Goal: Task Accomplishment & Management: Complete application form

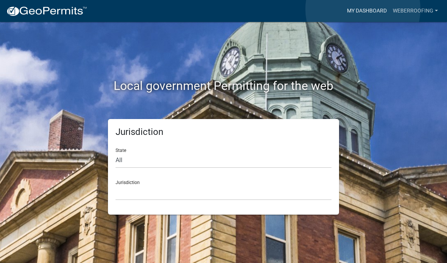
click at [363, 9] on link "My Dashboard" at bounding box center [367, 11] width 46 height 14
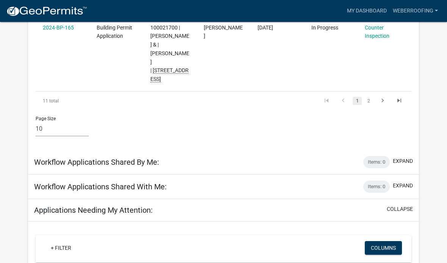
scroll to position [714, 0]
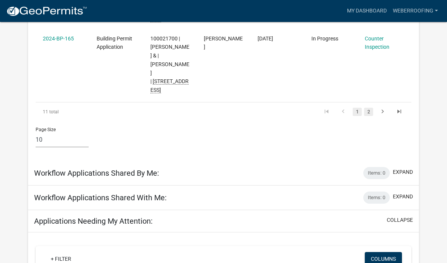
click at [367, 108] on link "2" at bounding box center [368, 112] width 9 height 8
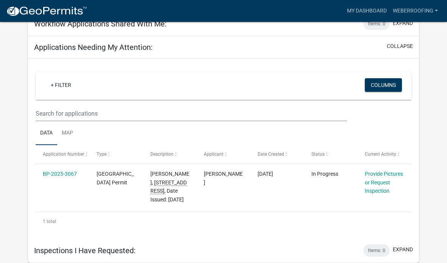
scroll to position [329, 0]
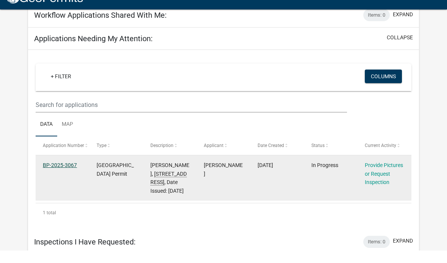
click at [51, 175] on link "BP-2025-3067" at bounding box center [60, 178] width 34 height 6
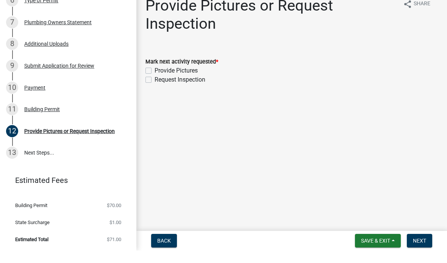
scroll to position [233, 0]
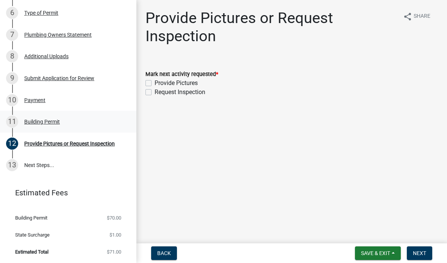
click at [40, 121] on div "Building Permit" at bounding box center [42, 121] width 36 height 5
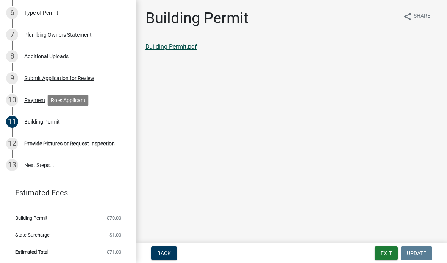
click at [163, 49] on link "Building Permit.pdf" at bounding box center [170, 46] width 51 height 7
click at [81, 78] on div "Submit Application for Review" at bounding box center [59, 78] width 70 height 5
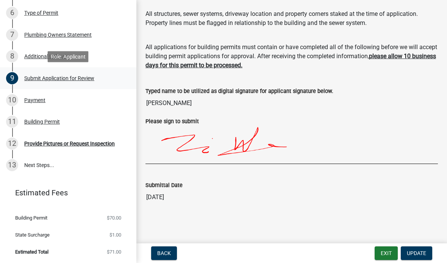
scroll to position [121, 0]
click at [45, 127] on div "11 Building Permit" at bounding box center [65, 122] width 118 height 12
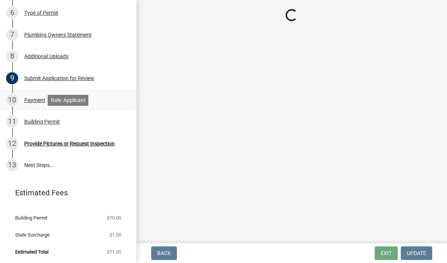
click at [34, 101] on div "Payment" at bounding box center [34, 100] width 21 height 5
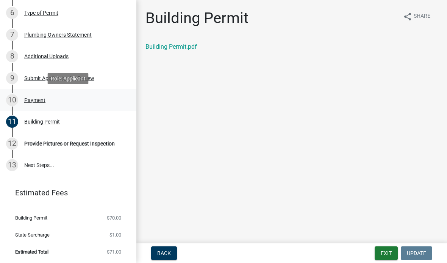
click at [36, 103] on div "Payment" at bounding box center [34, 100] width 21 height 5
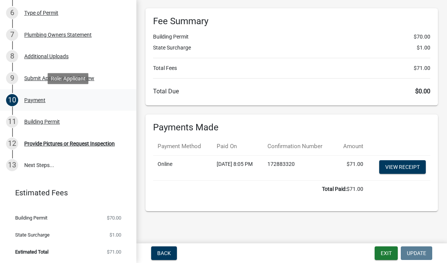
scroll to position [33, 0]
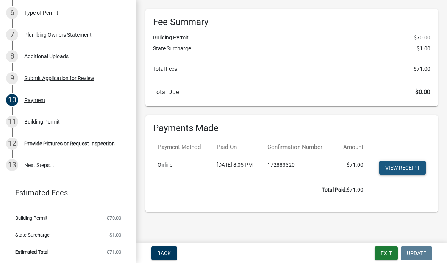
click at [403, 164] on link "View receipt" at bounding box center [402, 168] width 47 height 14
click at [49, 123] on div "Building Permit" at bounding box center [42, 121] width 36 height 5
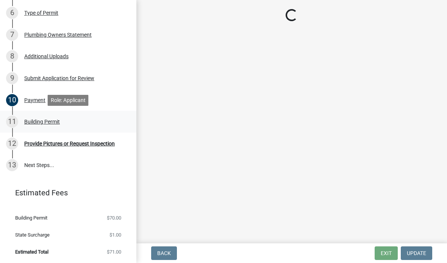
scroll to position [0, 0]
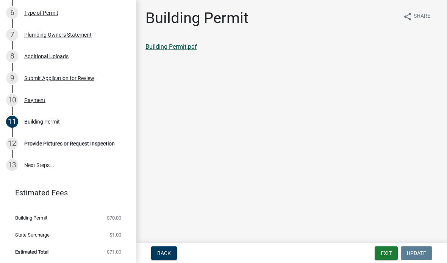
click at [187, 46] on link "Building Permit.pdf" at bounding box center [170, 46] width 51 height 7
click at [167, 253] on span "Back" at bounding box center [164, 254] width 14 height 6
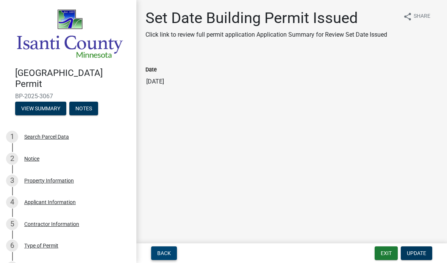
click at [163, 257] on button "Back" at bounding box center [164, 254] width 26 height 14
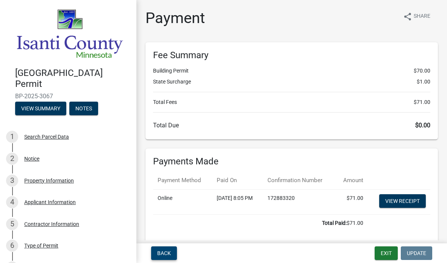
click at [162, 260] on button "Back" at bounding box center [164, 254] width 26 height 14
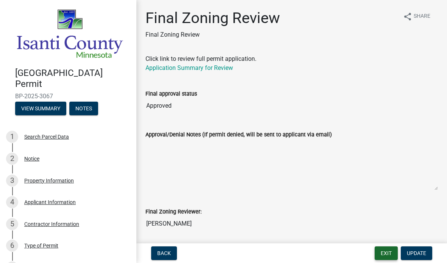
click at [383, 247] on button "Exit" at bounding box center [385, 254] width 23 height 14
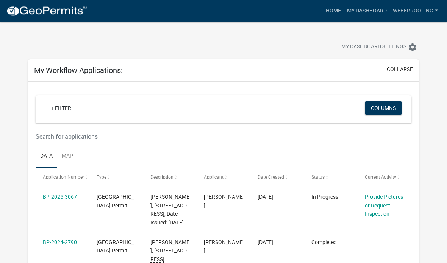
scroll to position [0, 0]
click at [371, 8] on link "My Dashboard" at bounding box center [367, 11] width 46 height 14
click at [335, 12] on link "Home" at bounding box center [333, 11] width 21 height 14
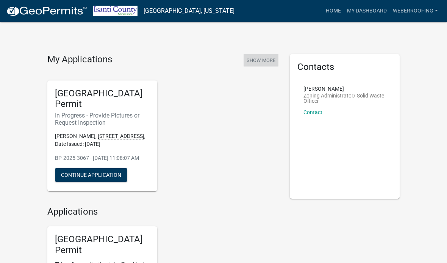
click at [257, 59] on button "Show More" at bounding box center [260, 60] width 35 height 12
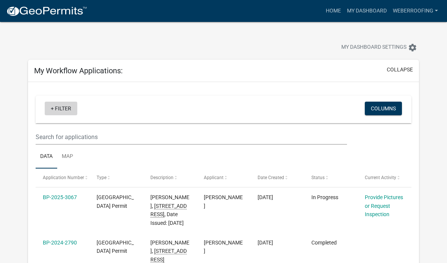
click at [56, 112] on link "+ Filter" at bounding box center [61, 109] width 33 height 14
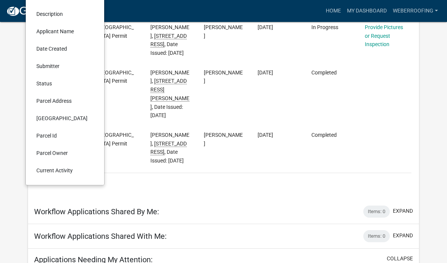
scroll to position [181, 0]
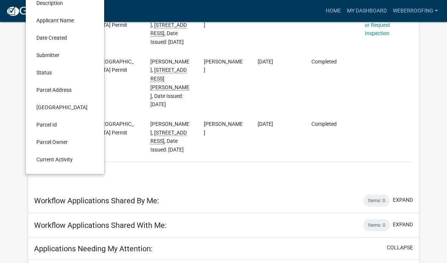
click at [42, 72] on li "Status" at bounding box center [64, 72] width 69 height 17
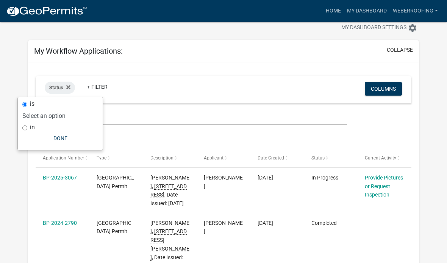
scroll to position [0, 0]
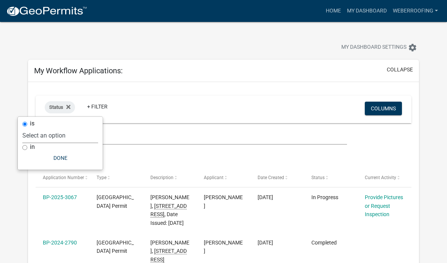
click at [45, 134] on select "Select an option Not Started In Progress Completed Voided Rejected Discarded" at bounding box center [60, 136] width 76 height 16
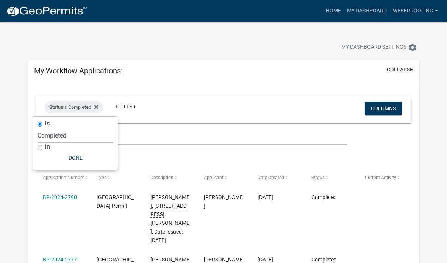
click at [64, 131] on select "Select an option Not Started In Progress Completed Voided Rejected Discarded" at bounding box center [75, 136] width 76 height 16
select select "1"
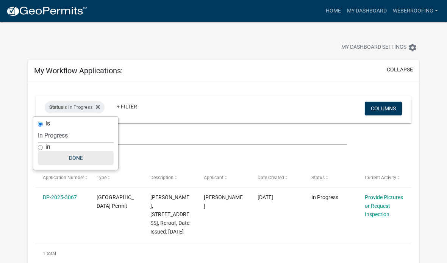
click at [73, 156] on button "Done" at bounding box center [76, 158] width 76 height 14
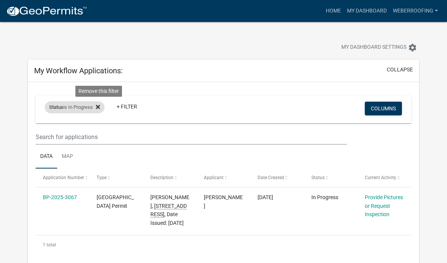
click at [100, 104] on icon at bounding box center [98, 107] width 4 height 6
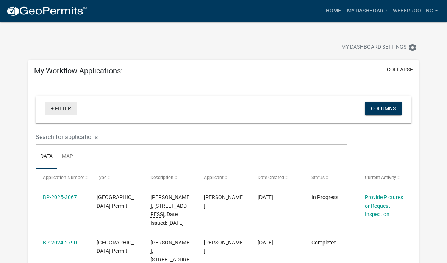
click at [62, 111] on link "+ Filter" at bounding box center [61, 109] width 33 height 14
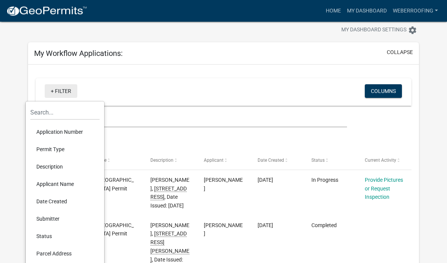
scroll to position [17, 0]
click at [54, 230] on li "Status" at bounding box center [64, 236] width 69 height 17
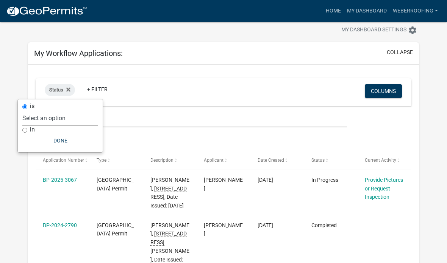
click at [41, 117] on select "Select an option Not Started In Progress Completed Voided Rejected Discarded" at bounding box center [60, 119] width 76 height 16
select select "2"
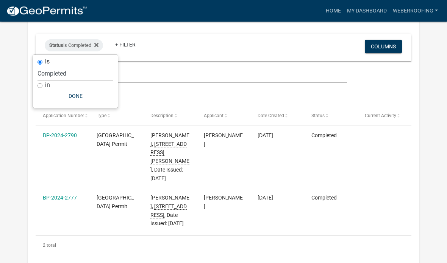
scroll to position [0, 0]
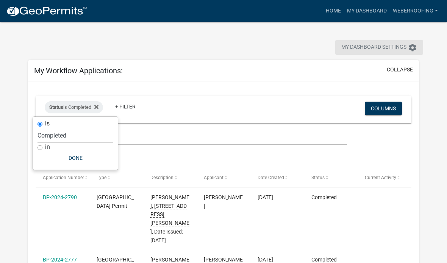
click at [412, 43] on icon "settings" at bounding box center [412, 47] width 9 height 9
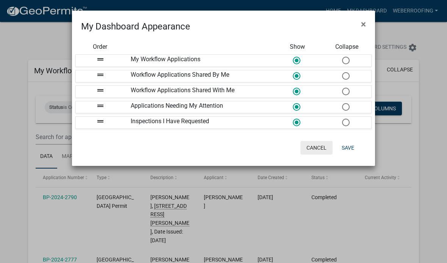
click at [318, 149] on button "Cancel" at bounding box center [316, 148] width 32 height 14
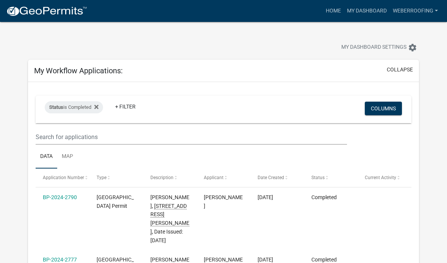
click at [315, 148] on ul "Data Map" at bounding box center [224, 157] width 376 height 24
click at [417, 17] on link "WeberRoofing" at bounding box center [415, 11] width 51 height 14
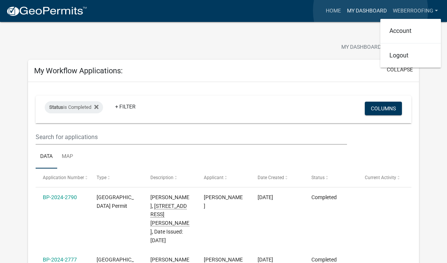
click at [370, 11] on link "My Dashboard" at bounding box center [367, 11] width 46 height 14
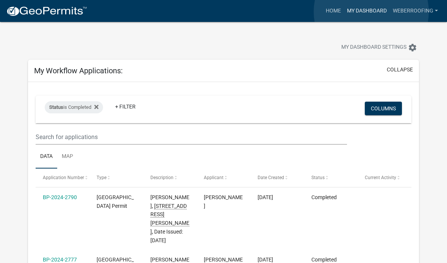
click at [371, 12] on link "My Dashboard" at bounding box center [367, 11] width 46 height 14
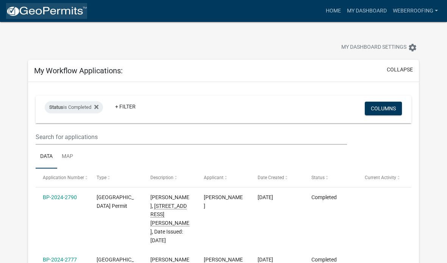
click at [51, 12] on img at bounding box center [46, 11] width 81 height 11
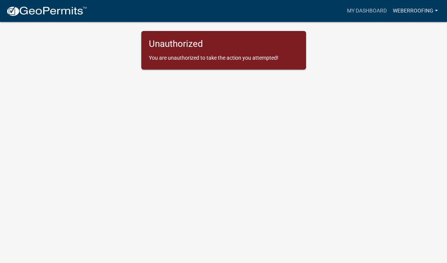
click at [426, 10] on link "WeberRoofing" at bounding box center [415, 11] width 51 height 14
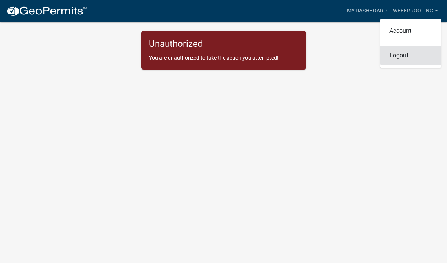
click at [400, 56] on link "Logout" at bounding box center [410, 56] width 61 height 18
